Goal: Task Accomplishment & Management: Manage account settings

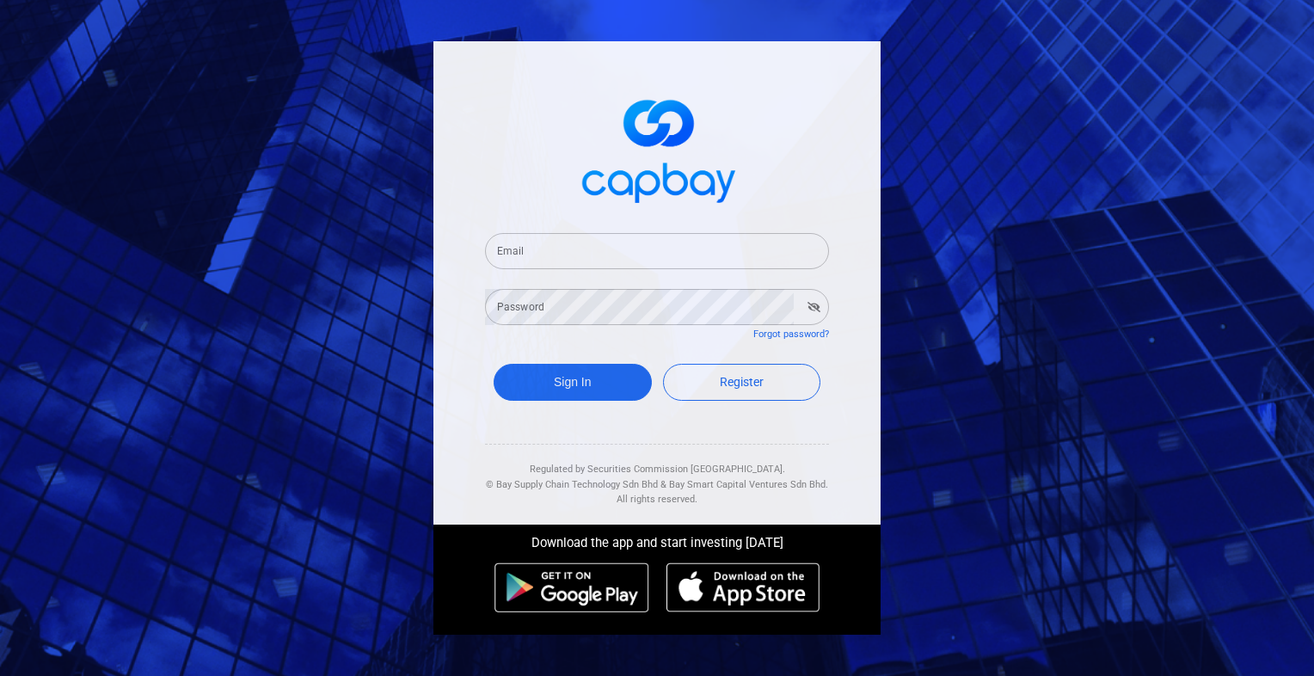
click at [636, 253] on input "Email" at bounding box center [657, 251] width 344 height 36
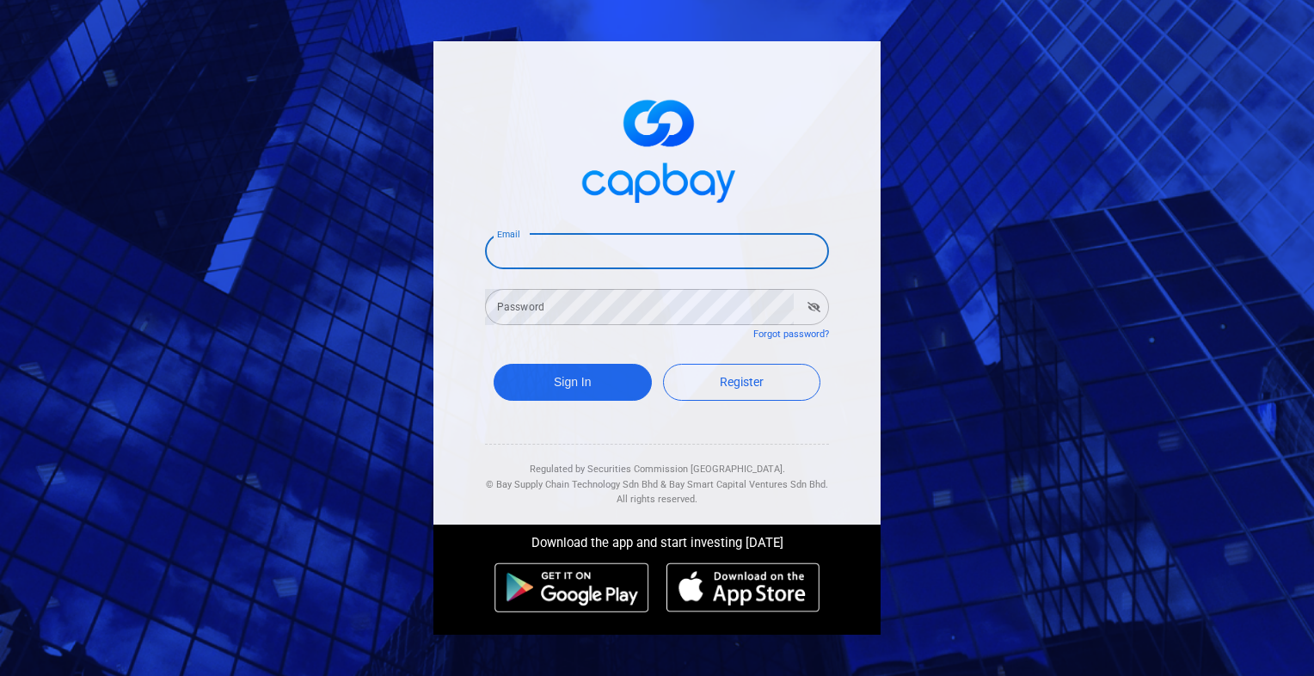
type input "[EMAIL_ADDRESS][DOMAIN_NAME]"
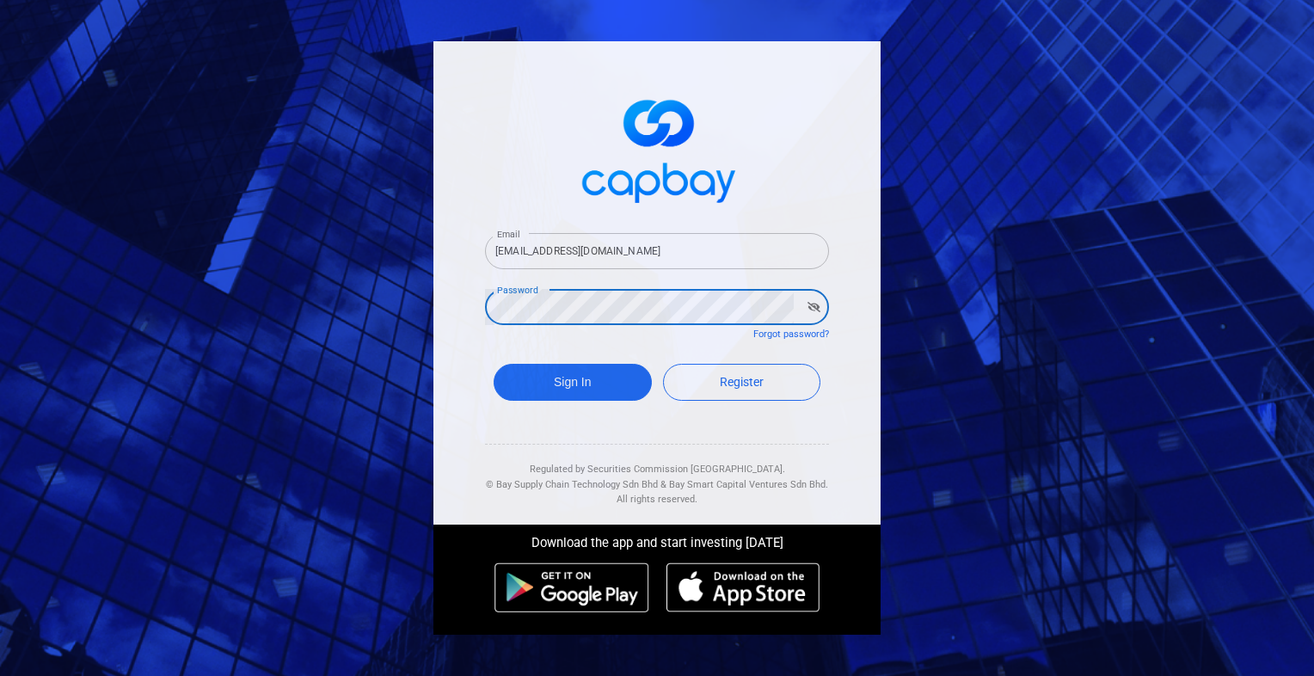
click at [494, 364] on button "Sign In" at bounding box center [573, 382] width 158 height 37
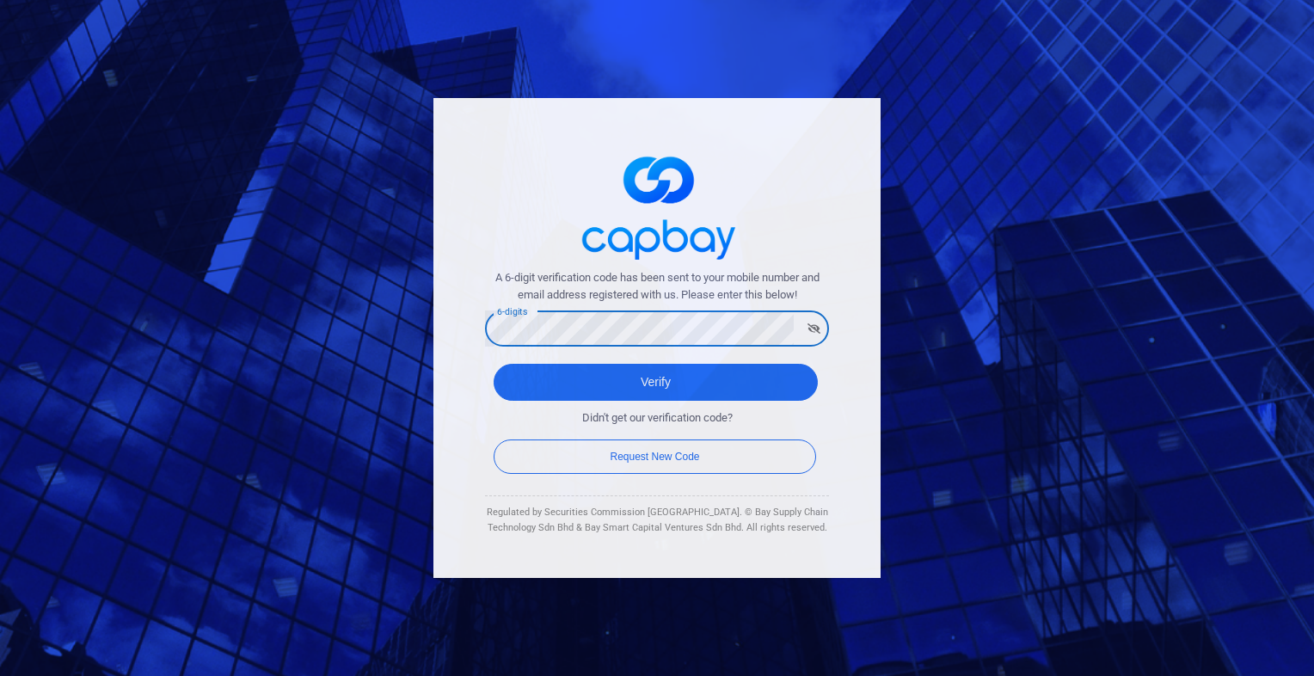
click at [494, 364] on button "Verify" at bounding box center [656, 382] width 324 height 37
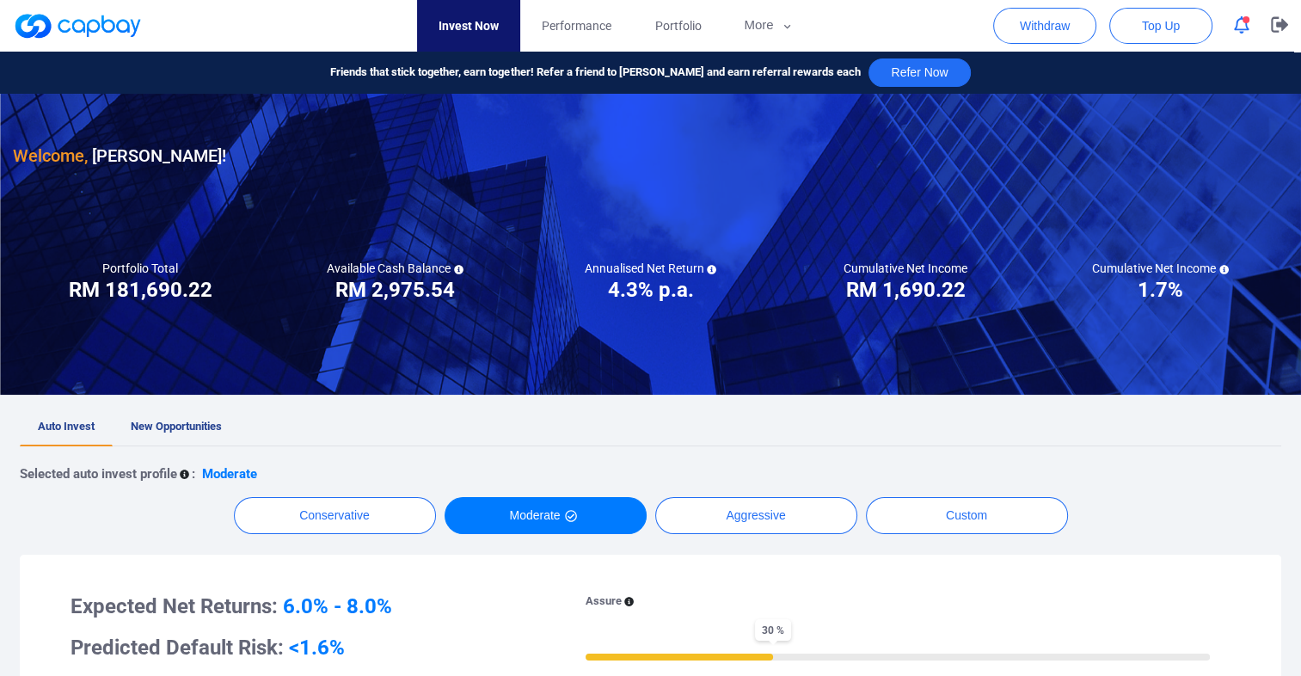
click at [1238, 26] on icon "button" at bounding box center [1241, 25] width 15 height 18
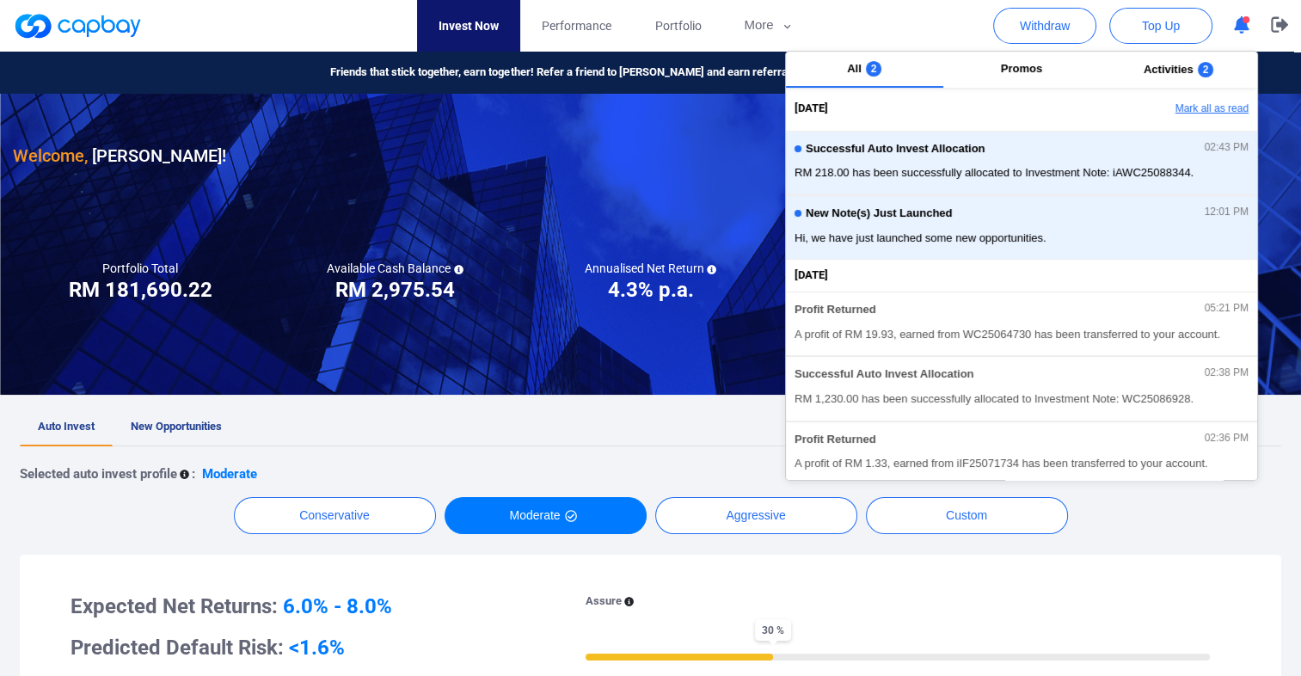
click at [1203, 109] on button "Mark all as read" at bounding box center [1164, 109] width 185 height 29
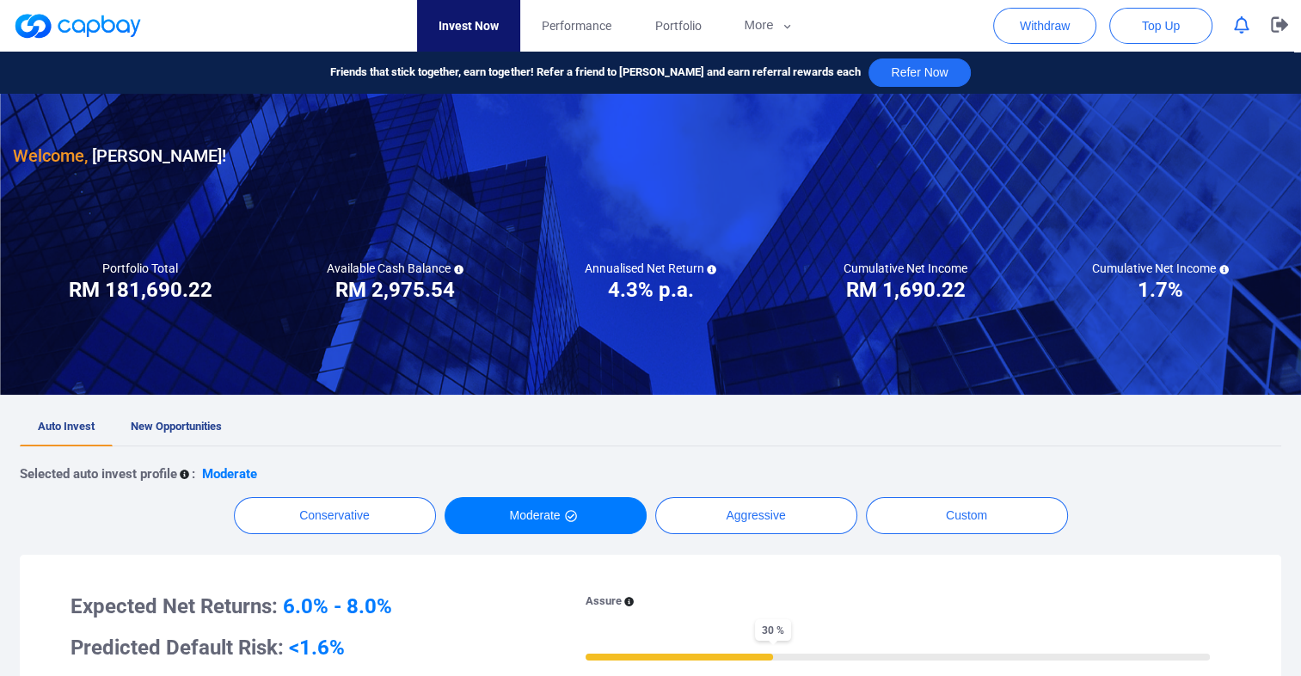
click at [1127, 523] on div "Conservative Moderate Aggressive Custom" at bounding box center [651, 515] width 1262 height 37
click at [1285, 30] on icon "button" at bounding box center [1279, 24] width 17 height 16
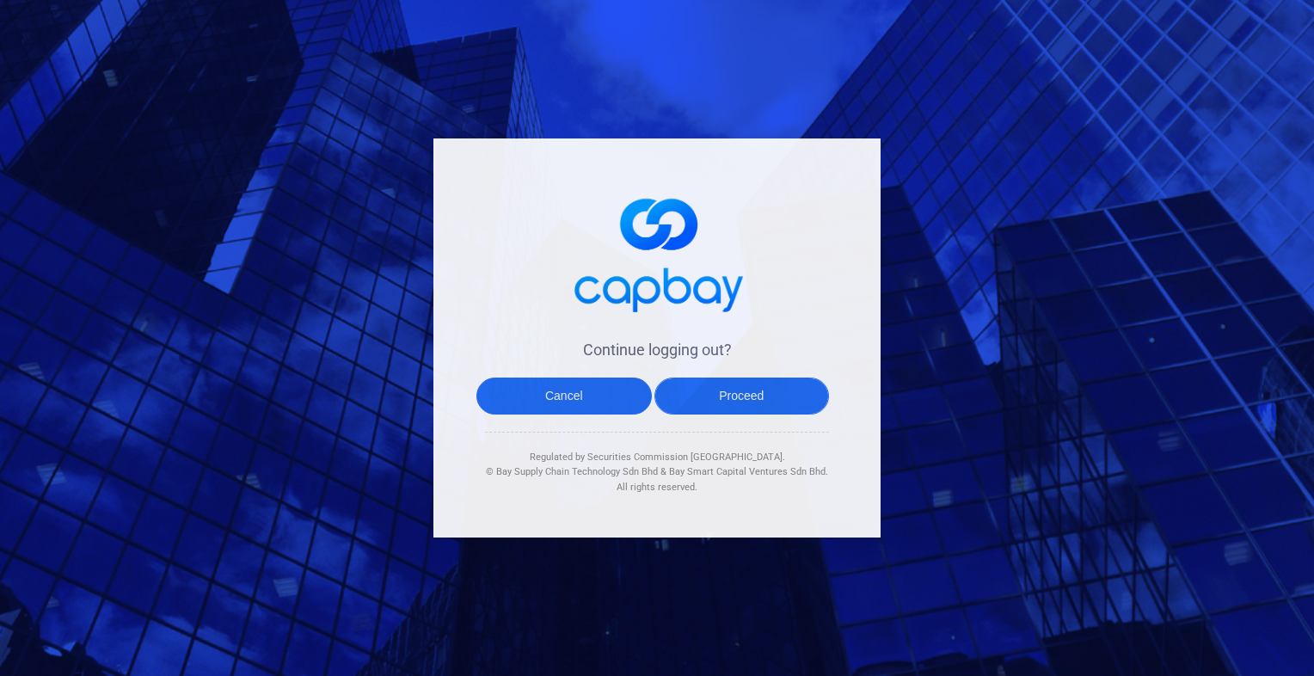
click at [755, 403] on button "Proceed" at bounding box center [741, 396] width 175 height 37
